Goal: Task Accomplishment & Management: Use online tool/utility

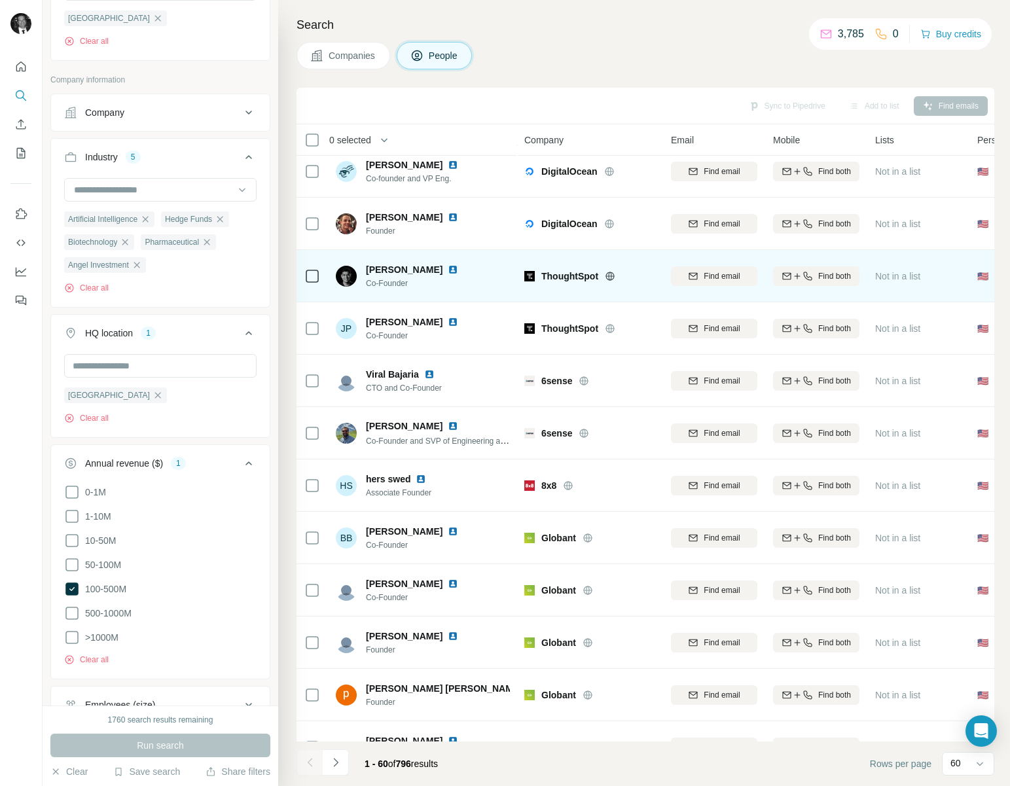
scroll to position [1131, 0]
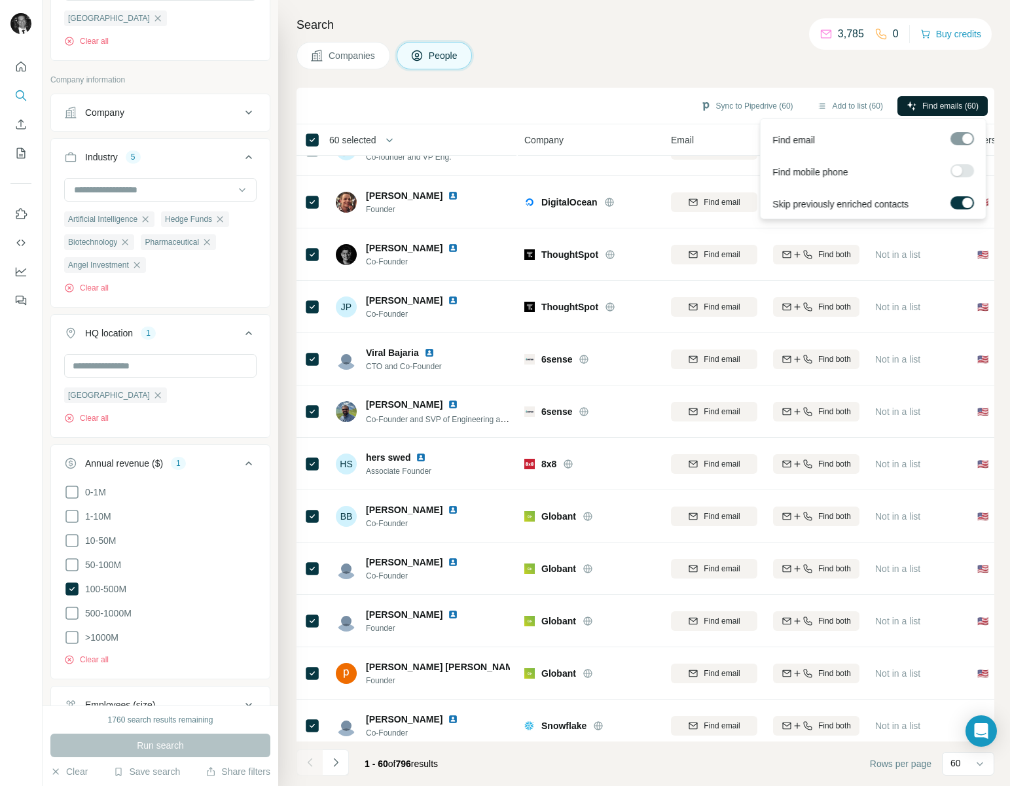
click at [946, 107] on span "Find emails (60)" at bounding box center [950, 106] width 56 height 12
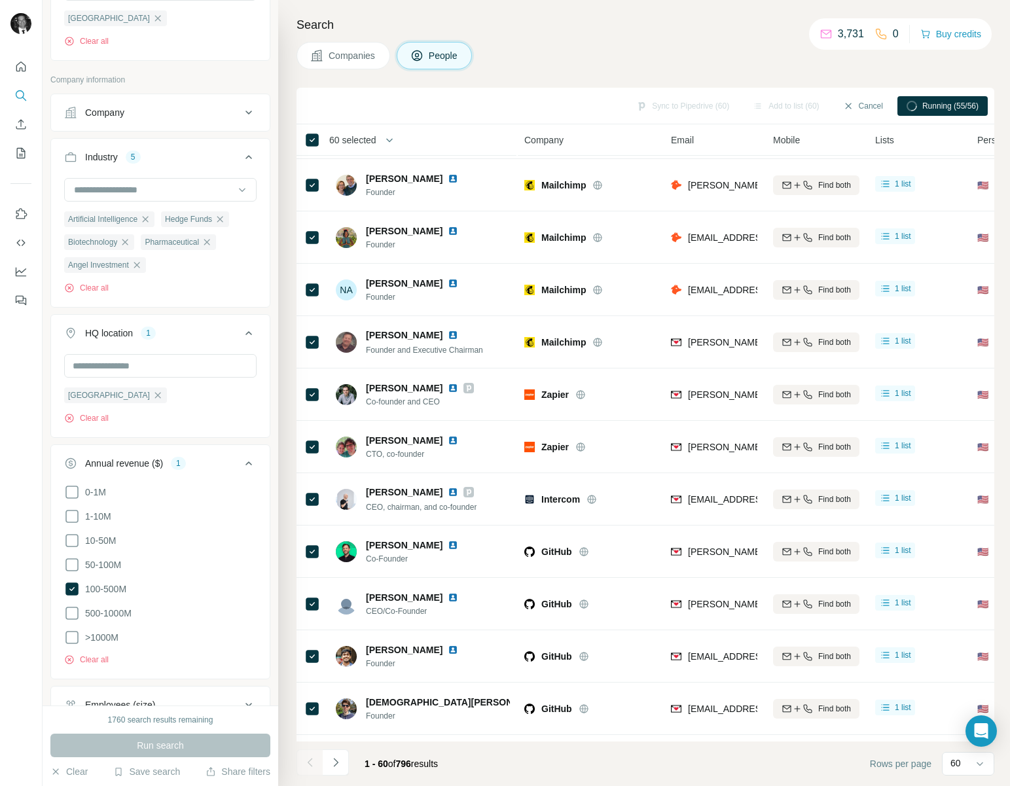
scroll to position [0, 0]
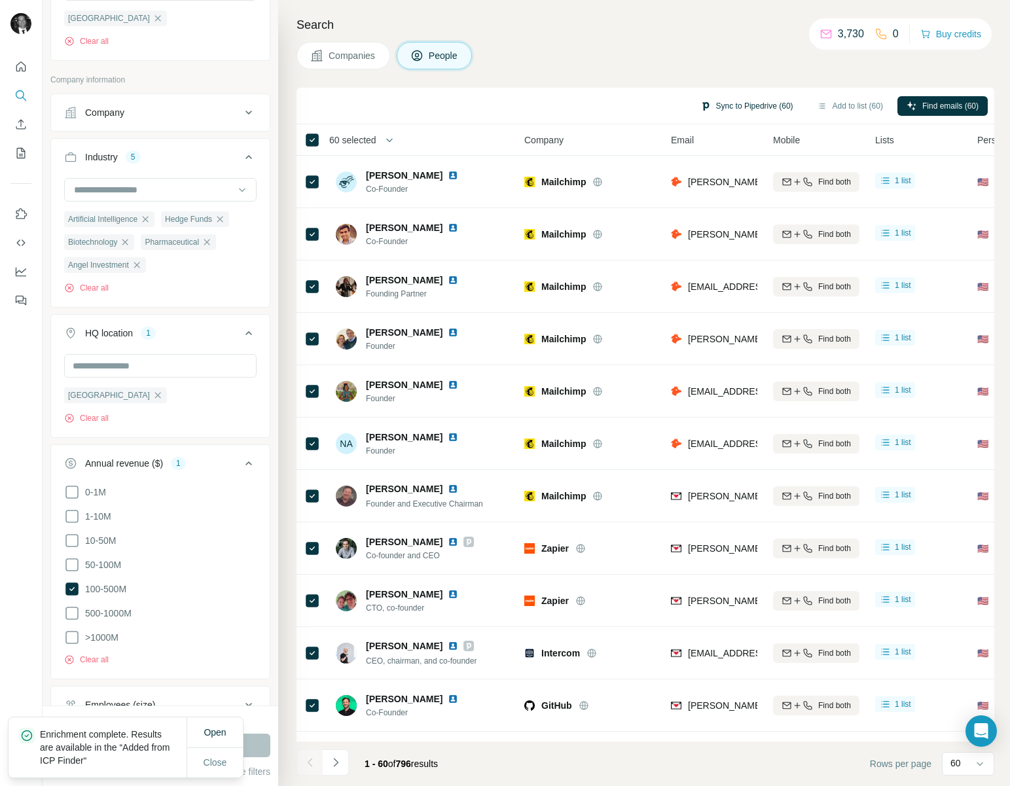
click at [718, 99] on button "Sync to Pipedrive (60)" at bounding box center [746, 106] width 111 height 20
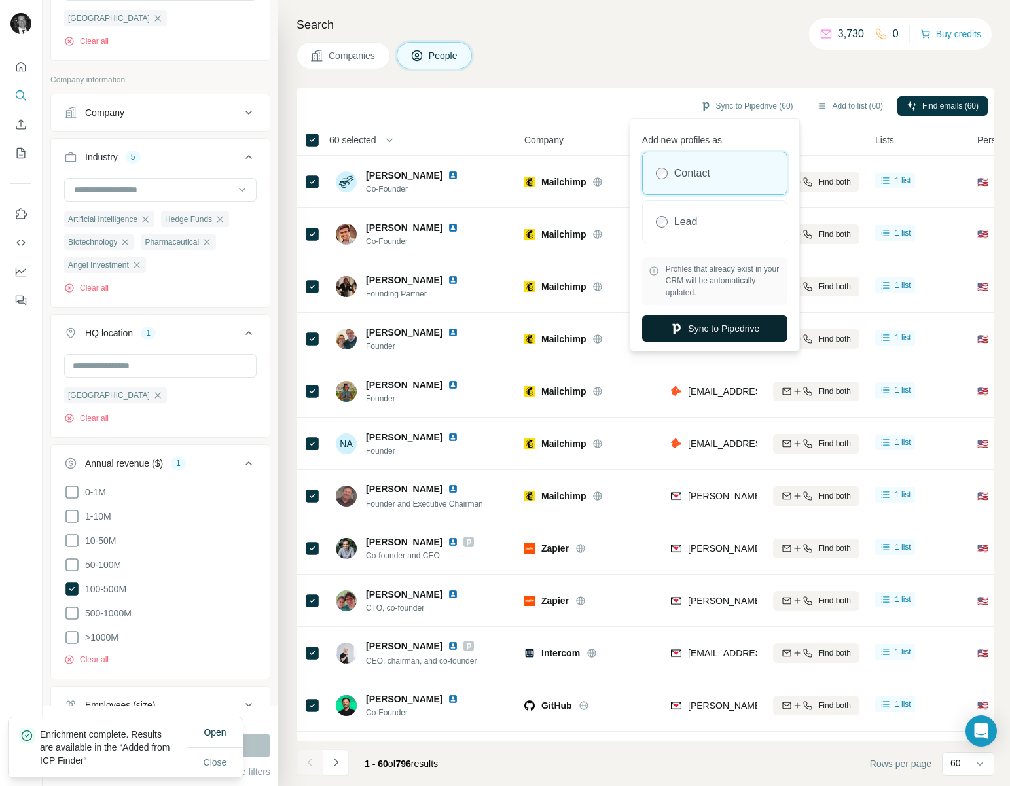
click at [720, 330] on button "Sync to Pipedrive" at bounding box center [714, 328] width 145 height 26
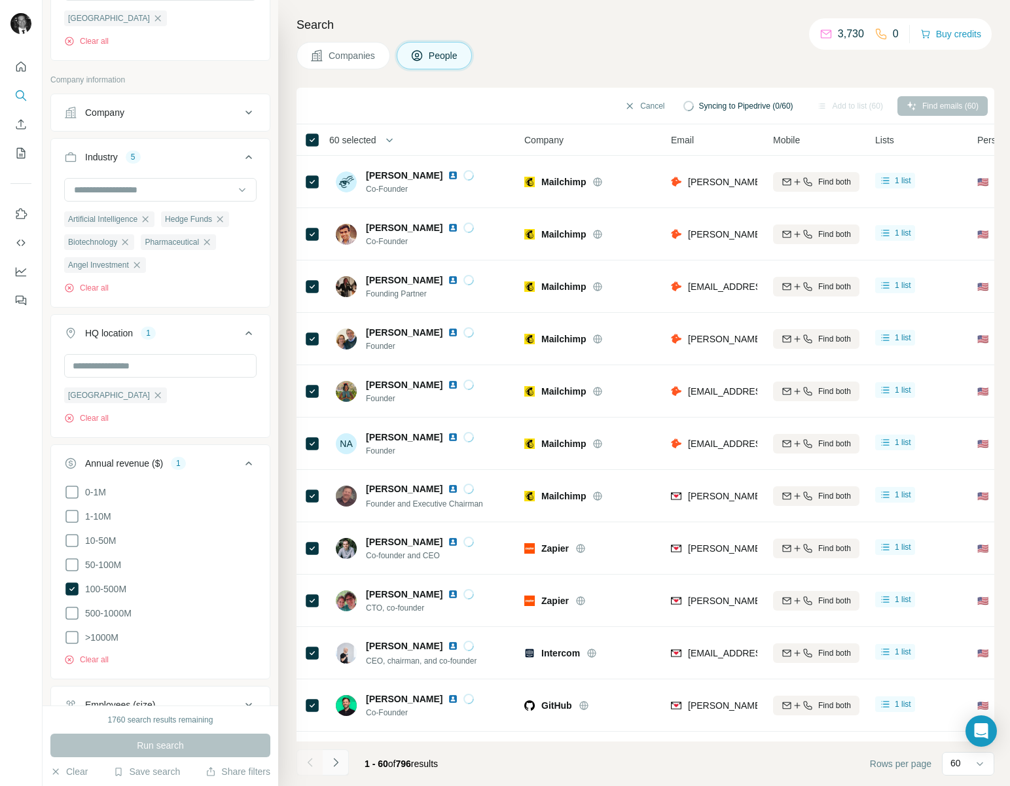
click at [338, 765] on icon "Navigate to next page" at bounding box center [335, 762] width 13 height 13
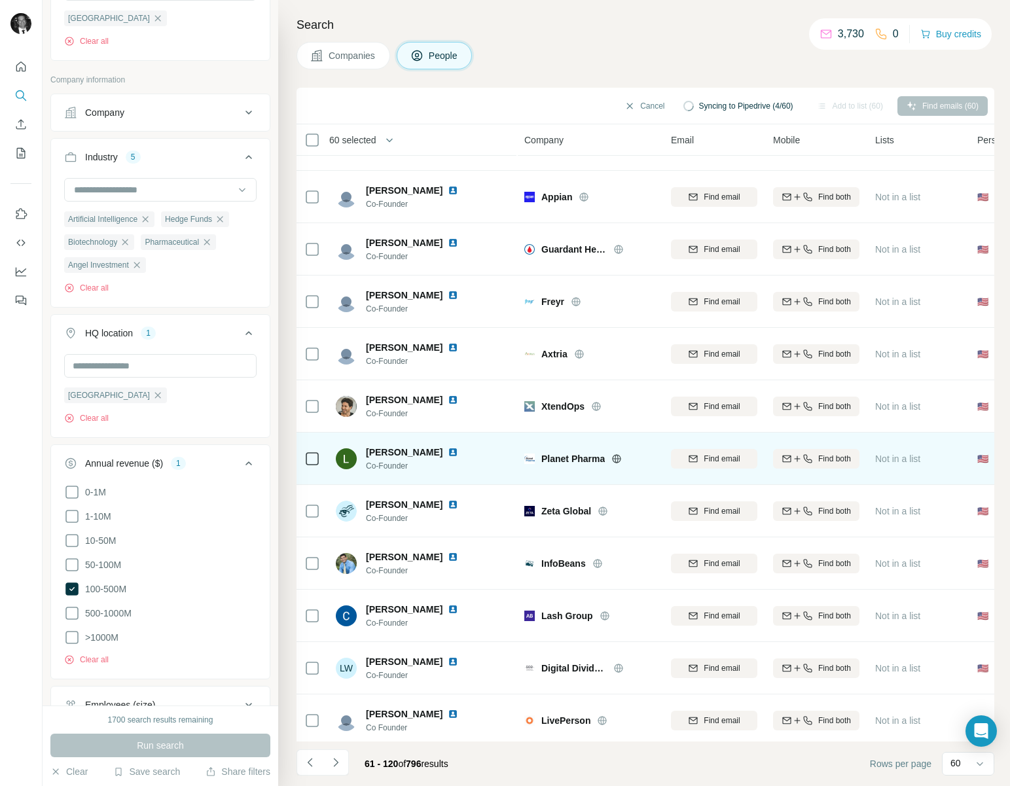
scroll to position [95, 0]
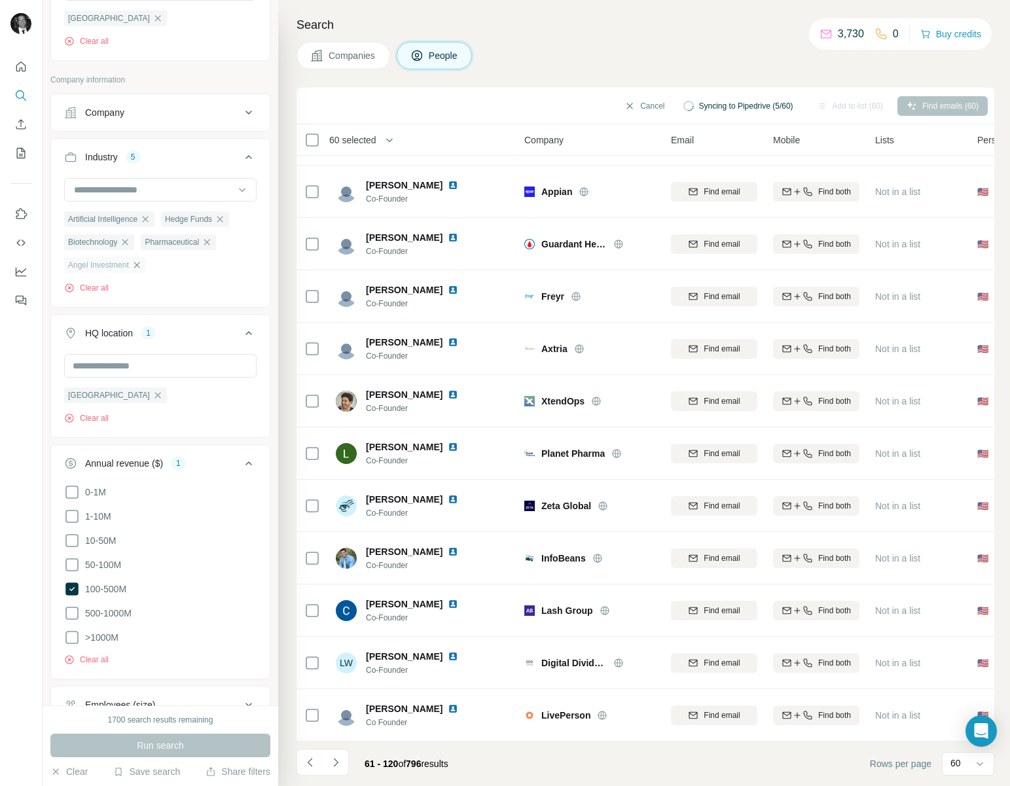
click at [139, 270] on icon "button" at bounding box center [137, 265] width 10 height 10
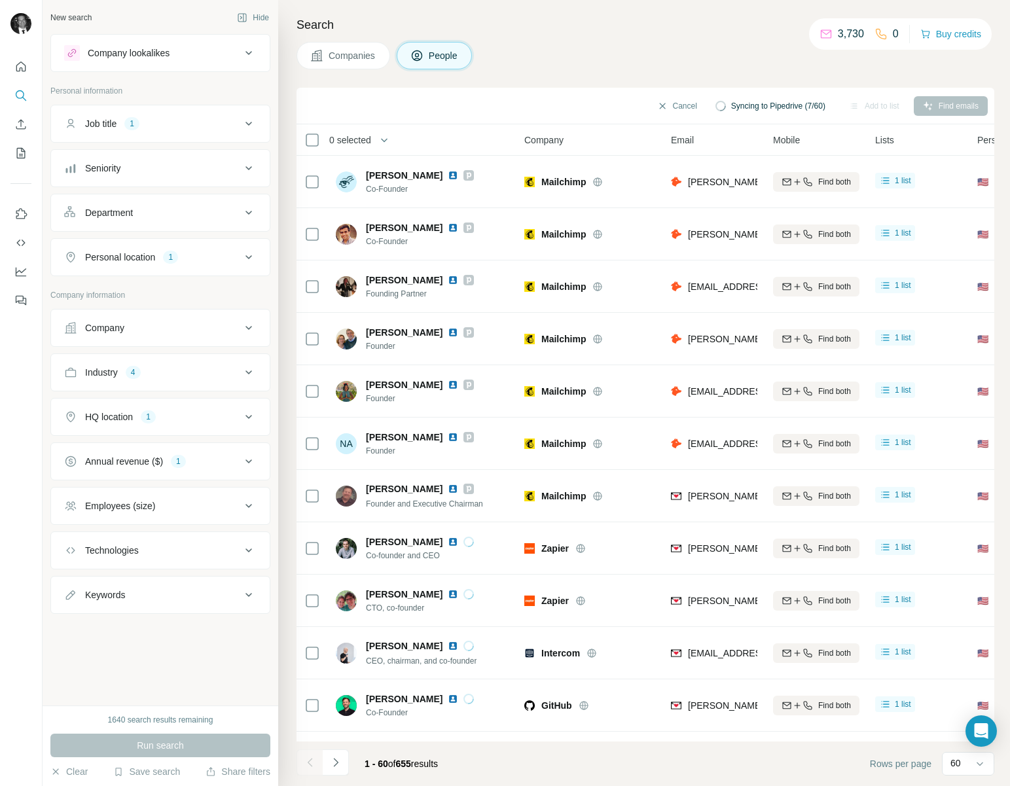
click at [204, 362] on button "Industry 4" at bounding box center [160, 372] width 219 height 31
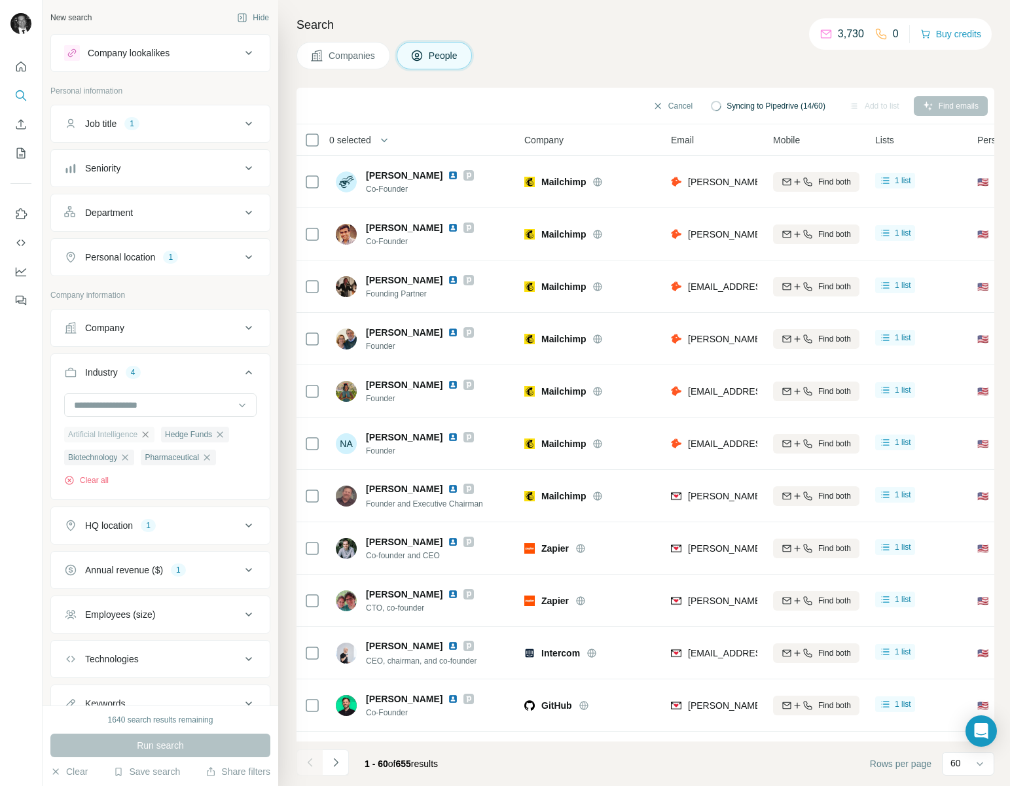
click at [151, 436] on icon "button" at bounding box center [145, 434] width 10 height 10
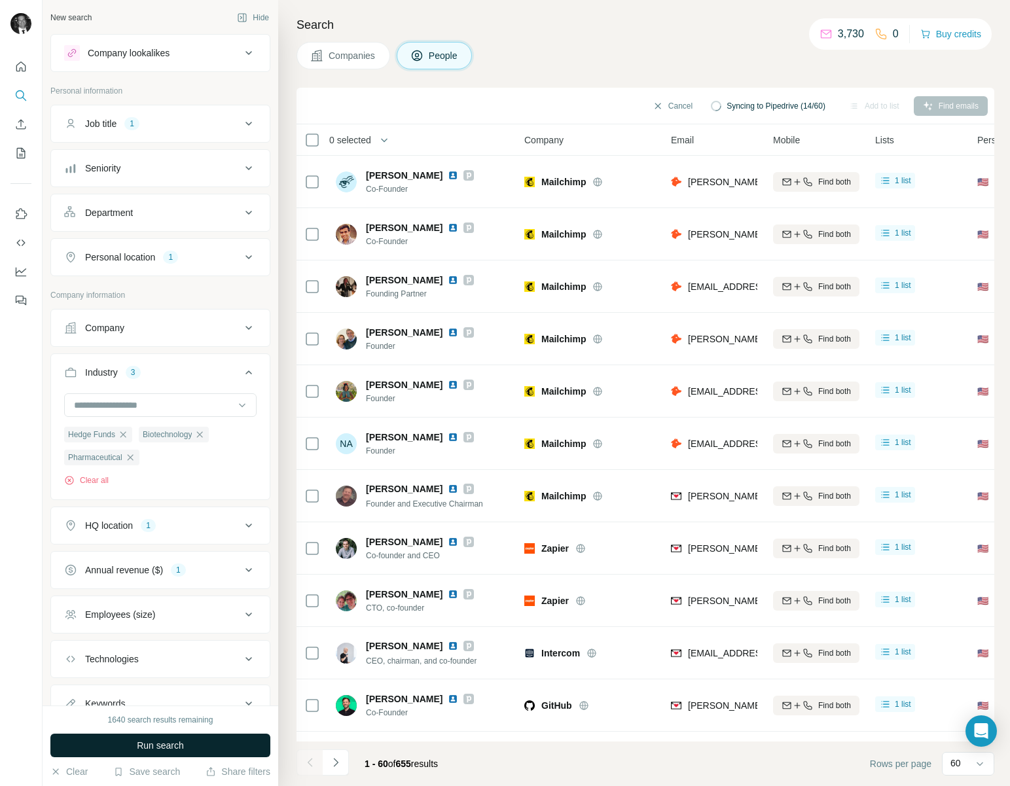
click at [170, 741] on span "Run search" at bounding box center [160, 745] width 47 height 13
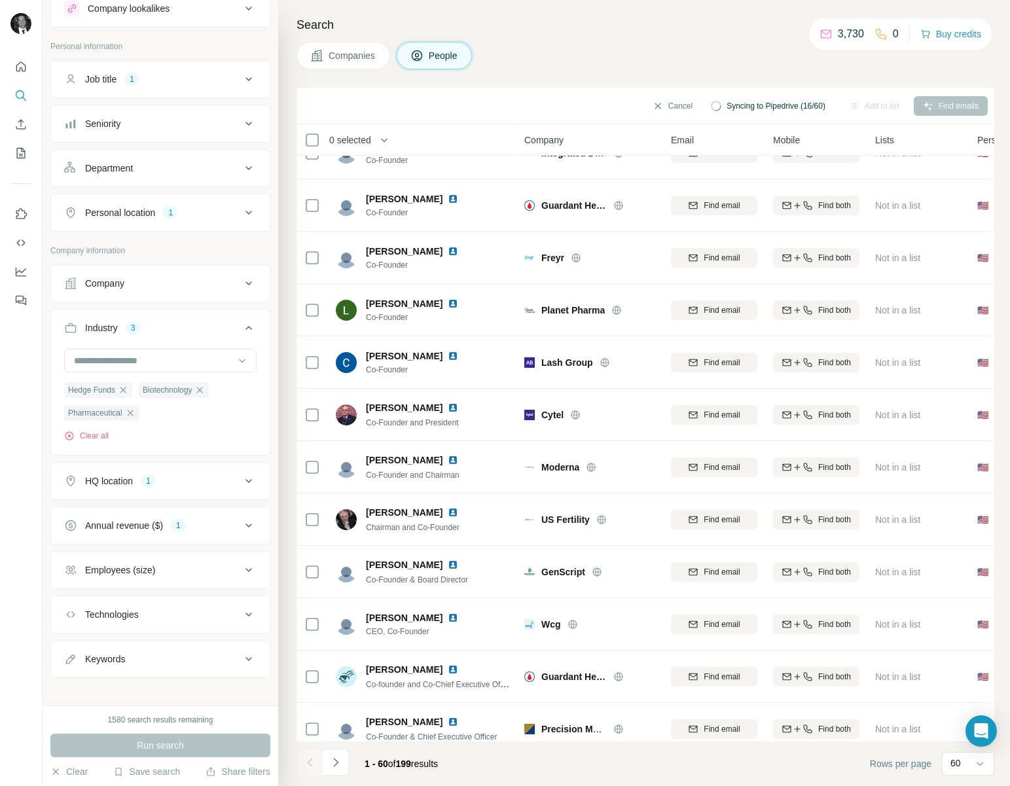
scroll to position [55, 0]
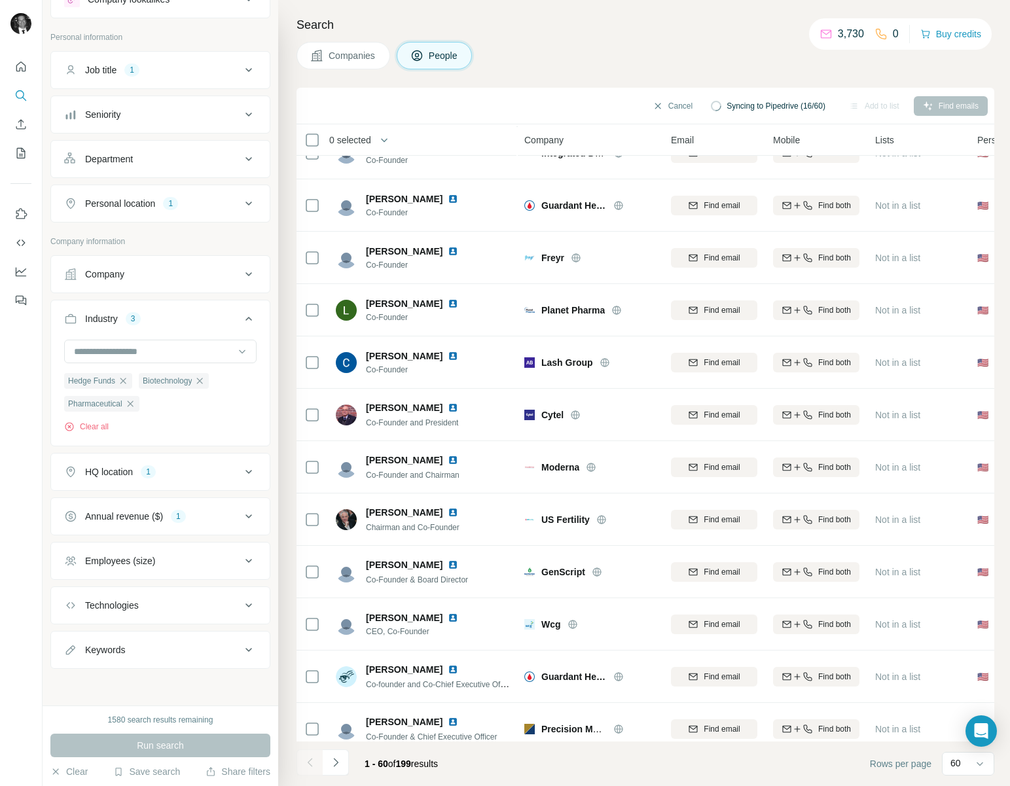
click at [243, 510] on icon at bounding box center [249, 516] width 16 height 16
click at [71, 658] on icon at bounding box center [71, 664] width 13 height 13
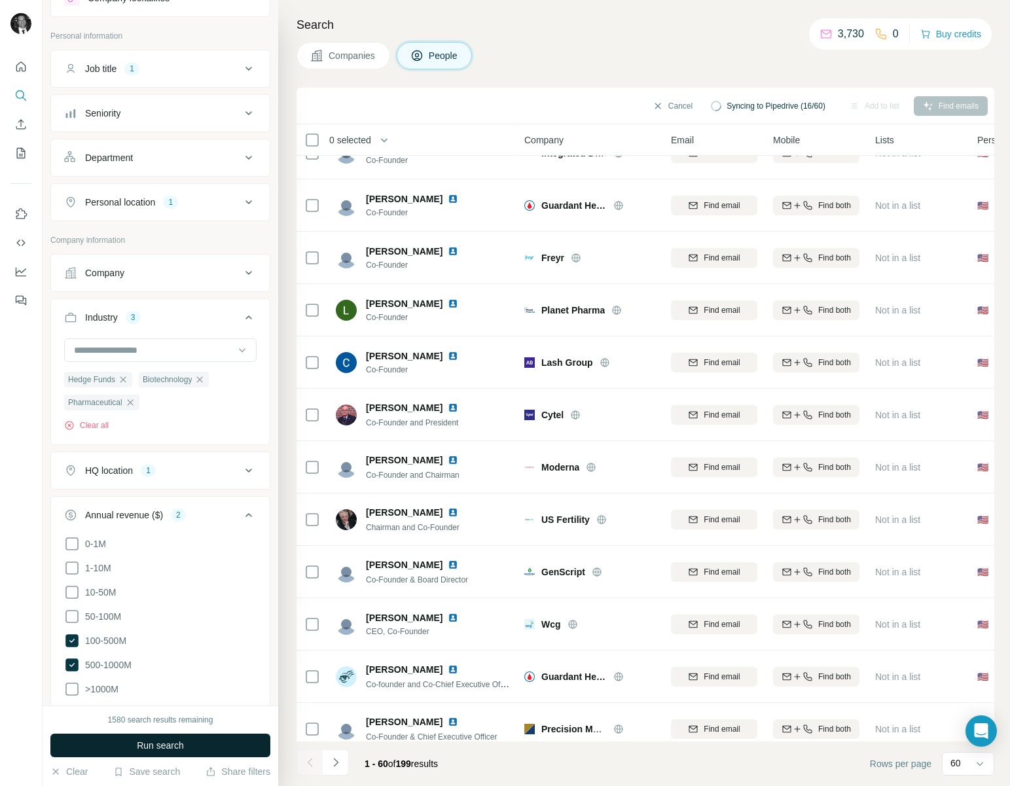
click at [101, 745] on button "Run search" at bounding box center [160, 746] width 220 height 24
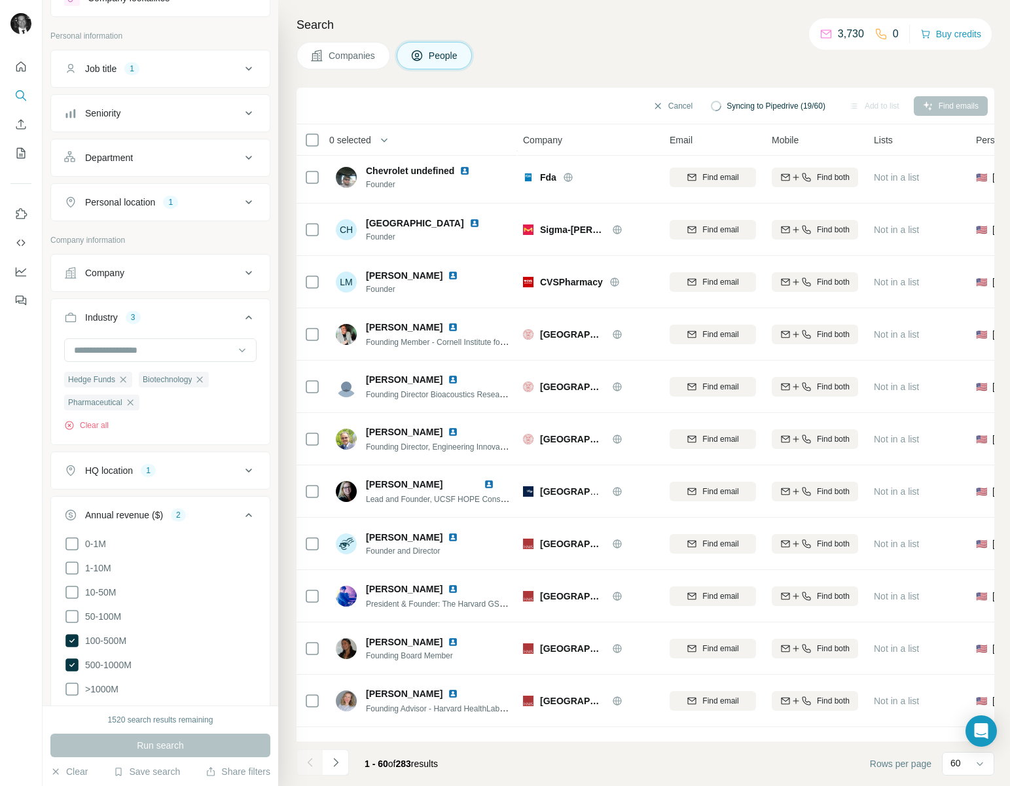
scroll to position [1001, 1]
click at [203, 380] on icon "button" at bounding box center [200, 379] width 6 height 6
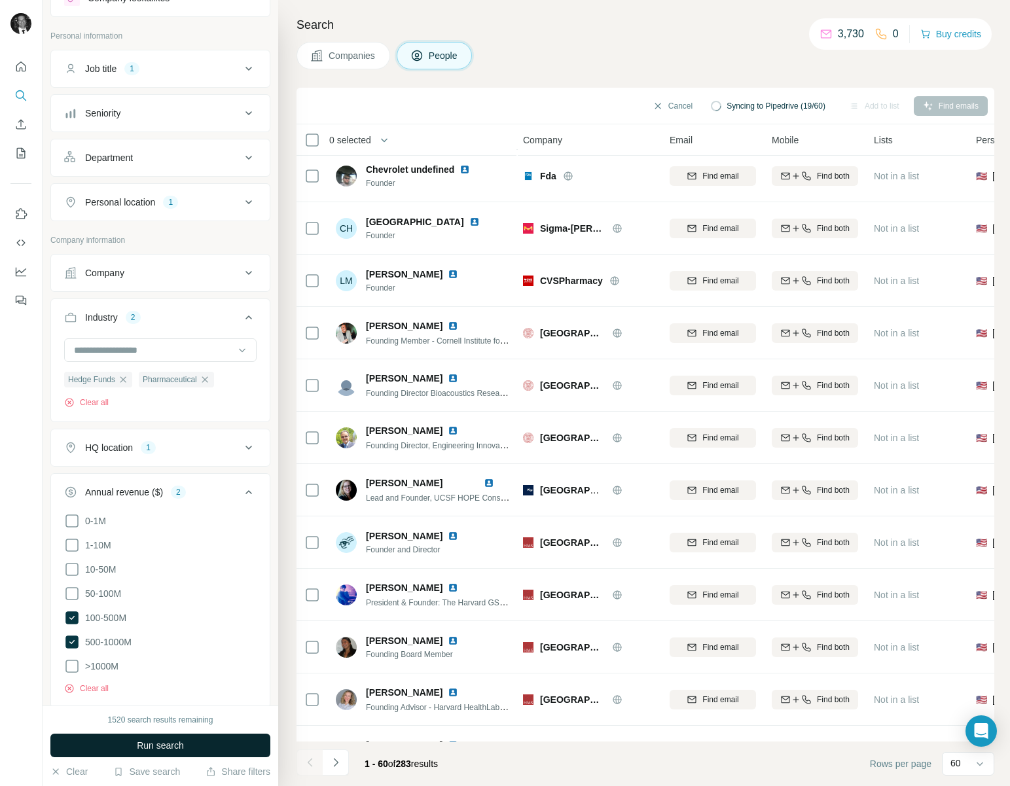
click at [181, 748] on span "Run search" at bounding box center [160, 745] width 47 height 13
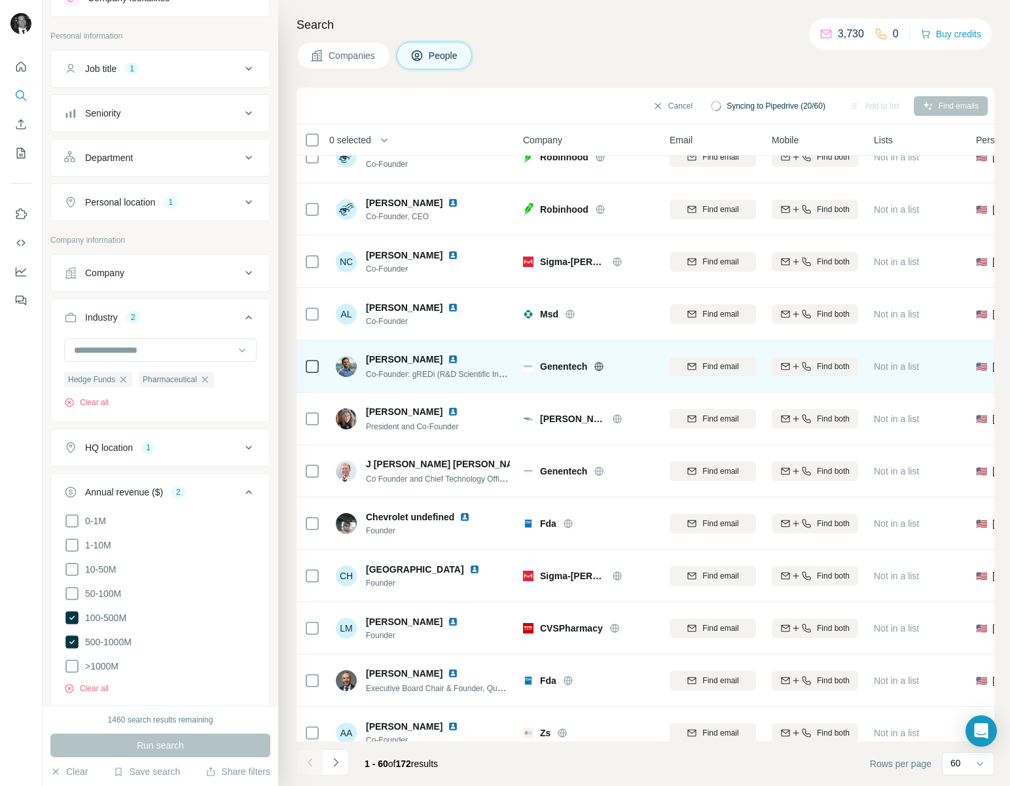
scroll to position [0, 1]
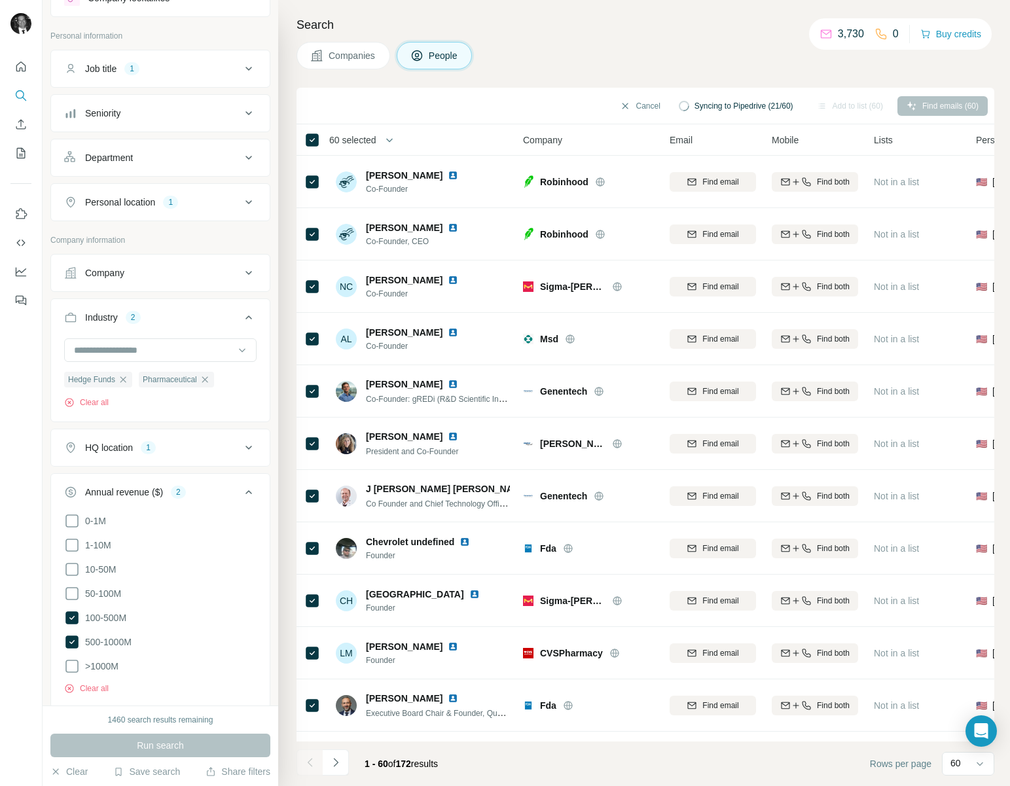
click at [936, 103] on div "Find emails (60)" at bounding box center [942, 106] width 90 height 20
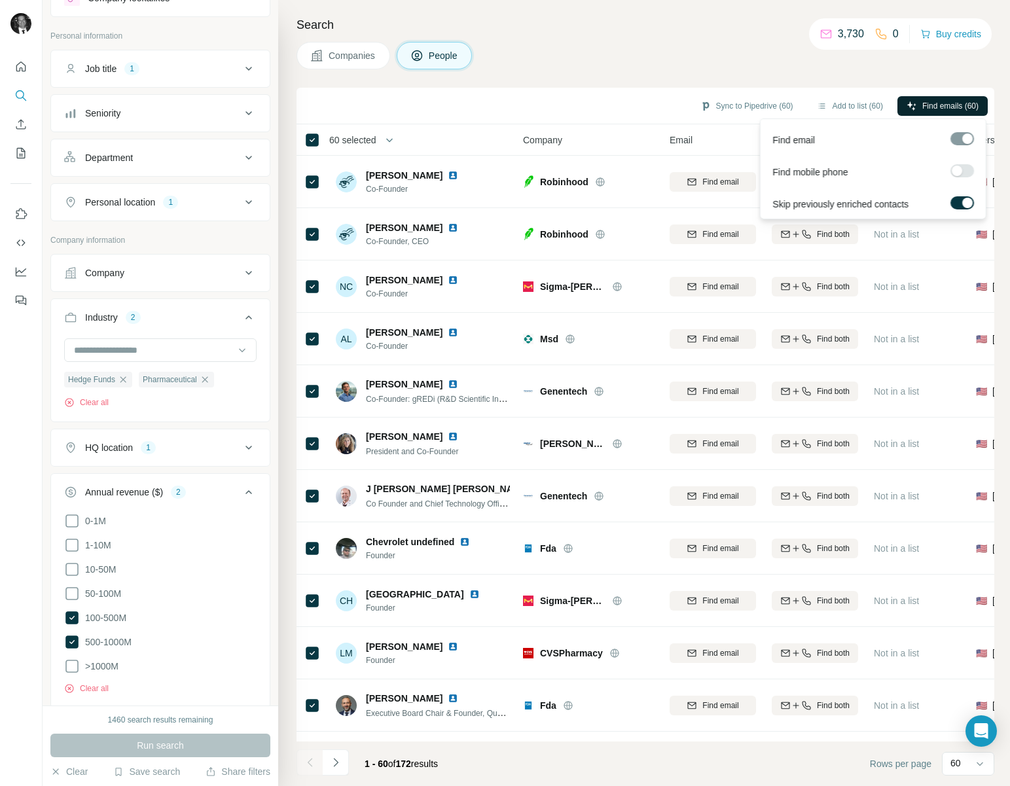
click at [944, 104] on span "Find emails (60)" at bounding box center [950, 106] width 56 height 12
